Goal: Transaction & Acquisition: Purchase product/service

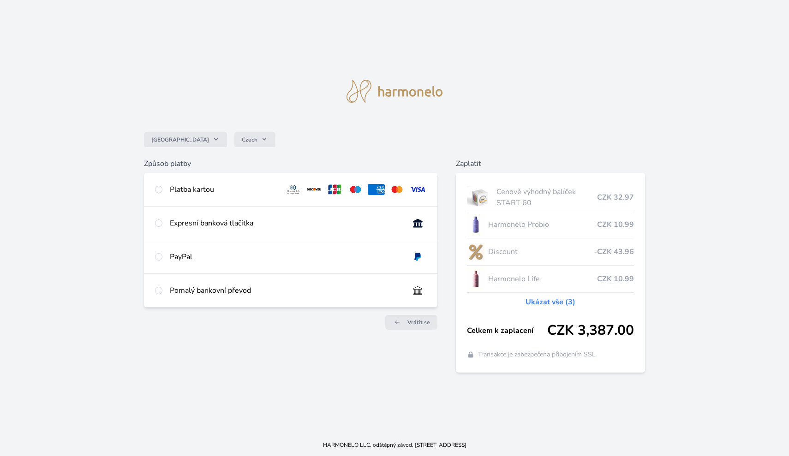
click at [159, 189] on input "radio" at bounding box center [158, 189] width 7 height 7
radio input "true"
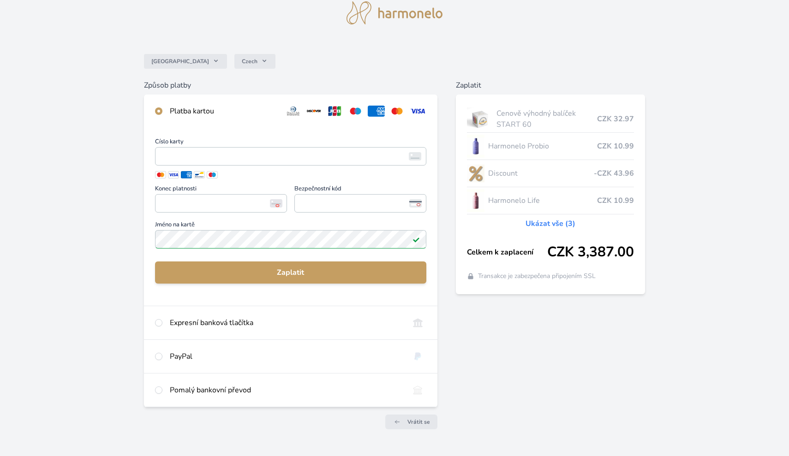
scroll to position [37, 0]
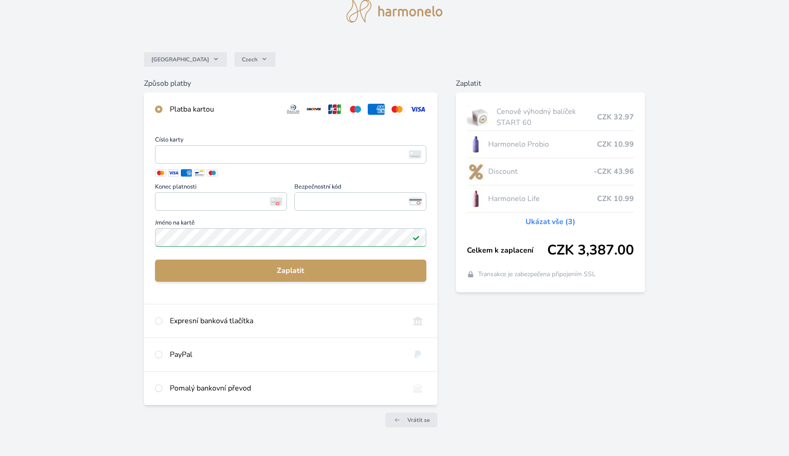
click at [161, 387] on input "radio" at bounding box center [158, 388] width 7 height 7
radio input "true"
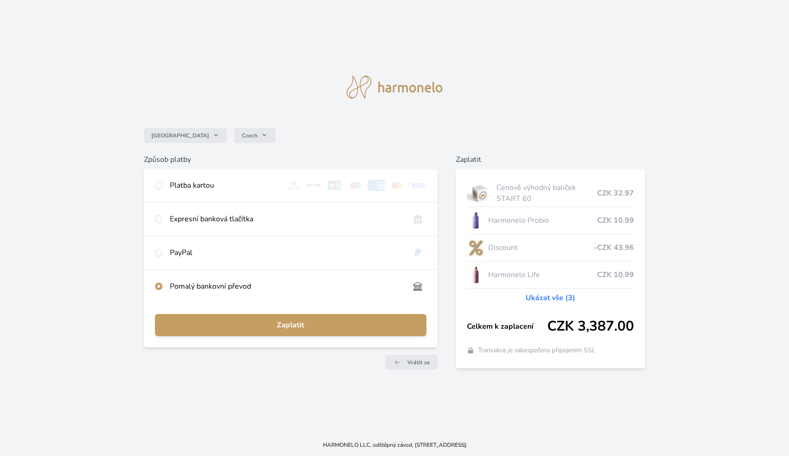
click at [157, 187] on input "radio" at bounding box center [158, 185] width 7 height 7
radio input "true"
radio input "false"
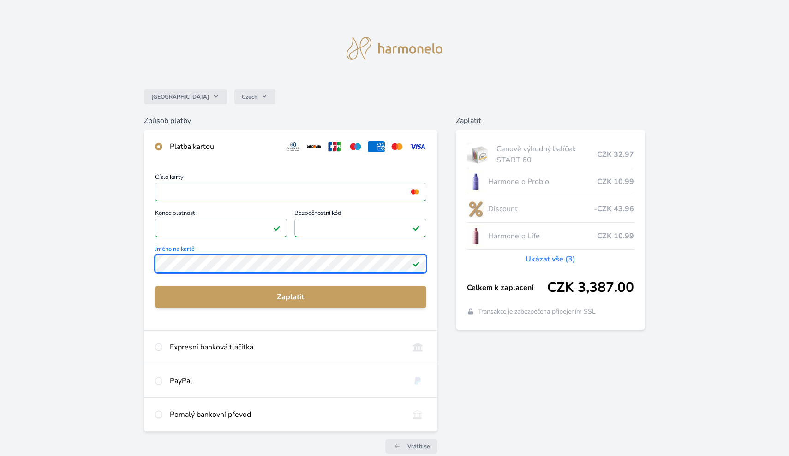
click at [121, 250] on div "Česko Czech Způsob platby Platba kartou Číslo karty <p>Your browser does not su…" at bounding box center [394, 240] width 789 height 480
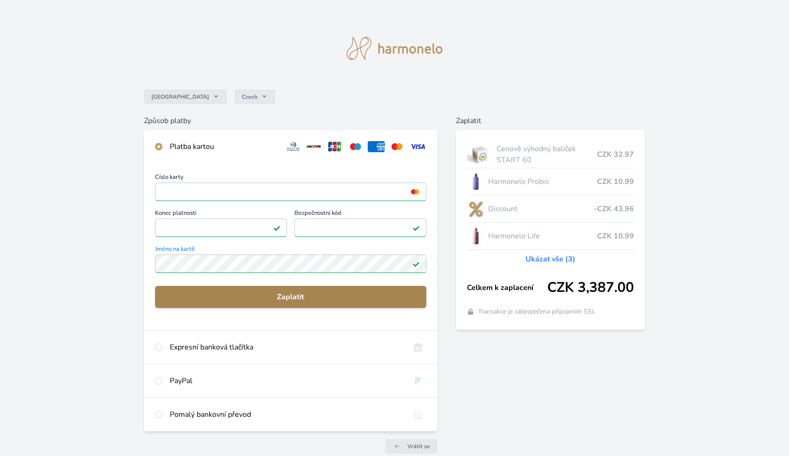
click at [283, 292] on span "Zaplatit" at bounding box center [290, 297] width 257 height 11
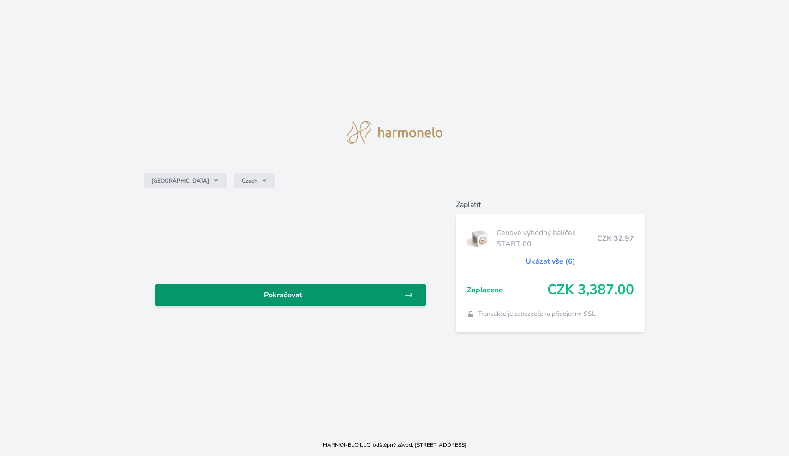
click at [284, 294] on span "Pokračovat" at bounding box center [283, 295] width 242 height 11
